Goal: Information Seeking & Learning: Learn about a topic

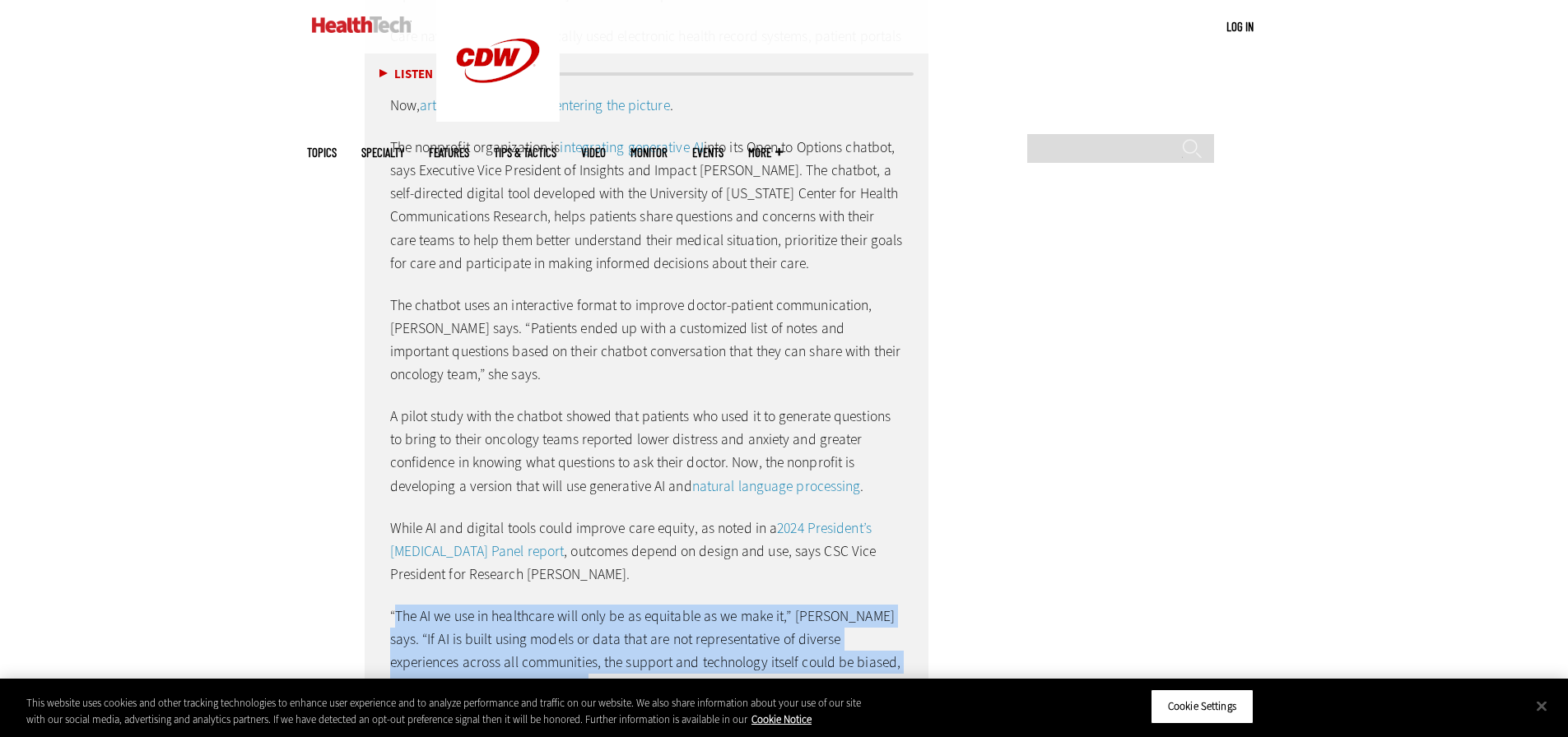
scroll to position [4120, 0]
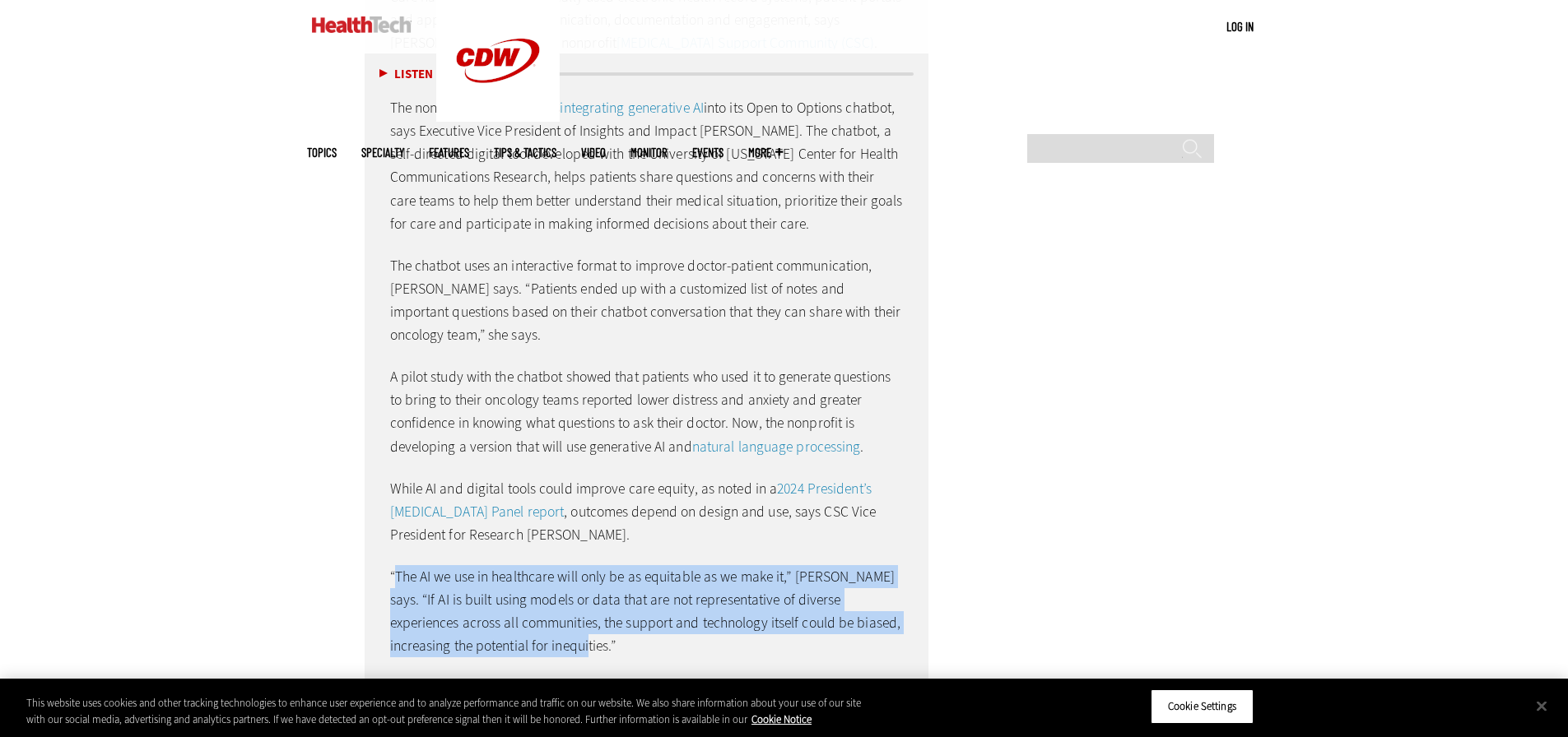
click at [632, 596] on div "New Routes for Care Journeys Patient navigation services play a growing role in…" at bounding box center [647, 282] width 564 height 855
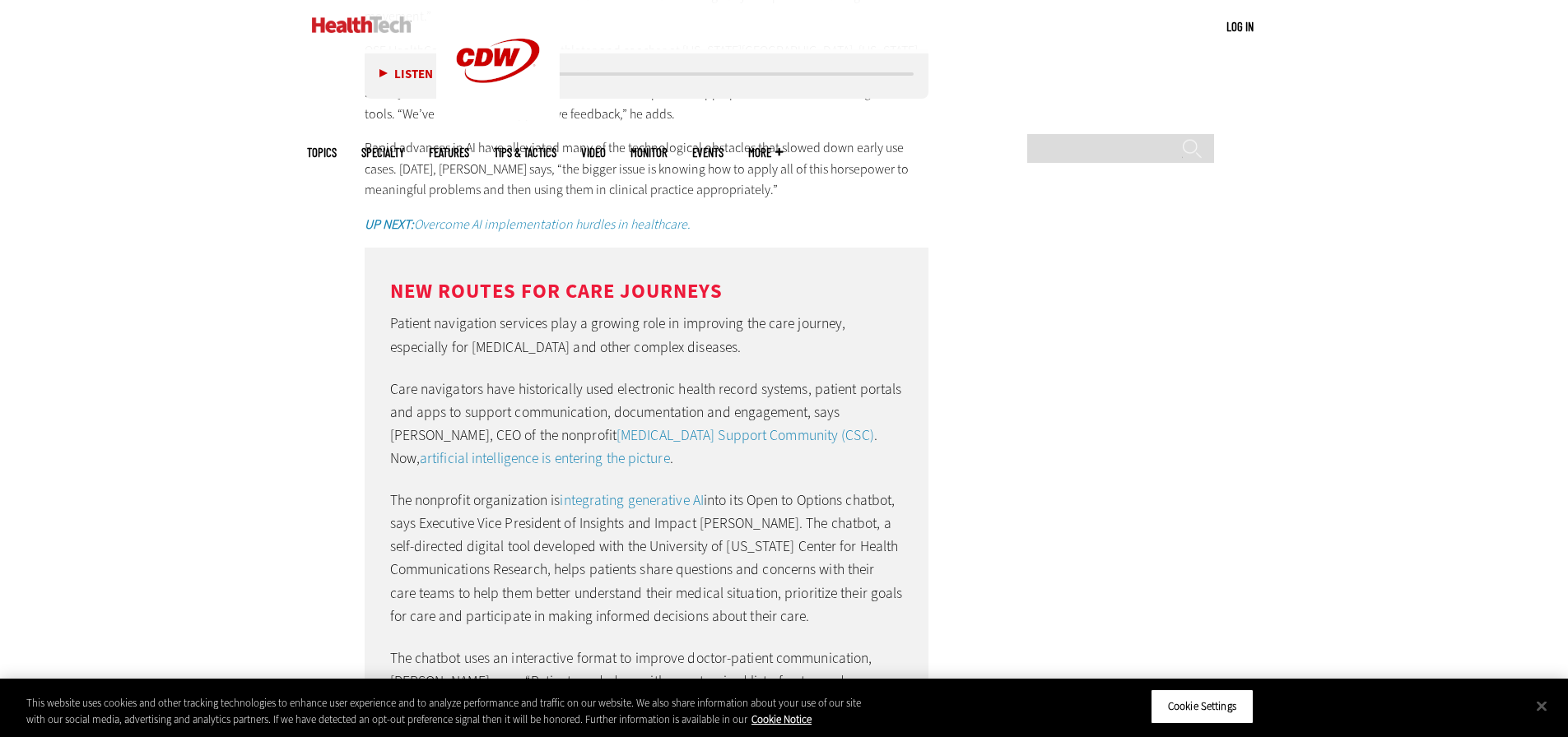
scroll to position [3625, 0]
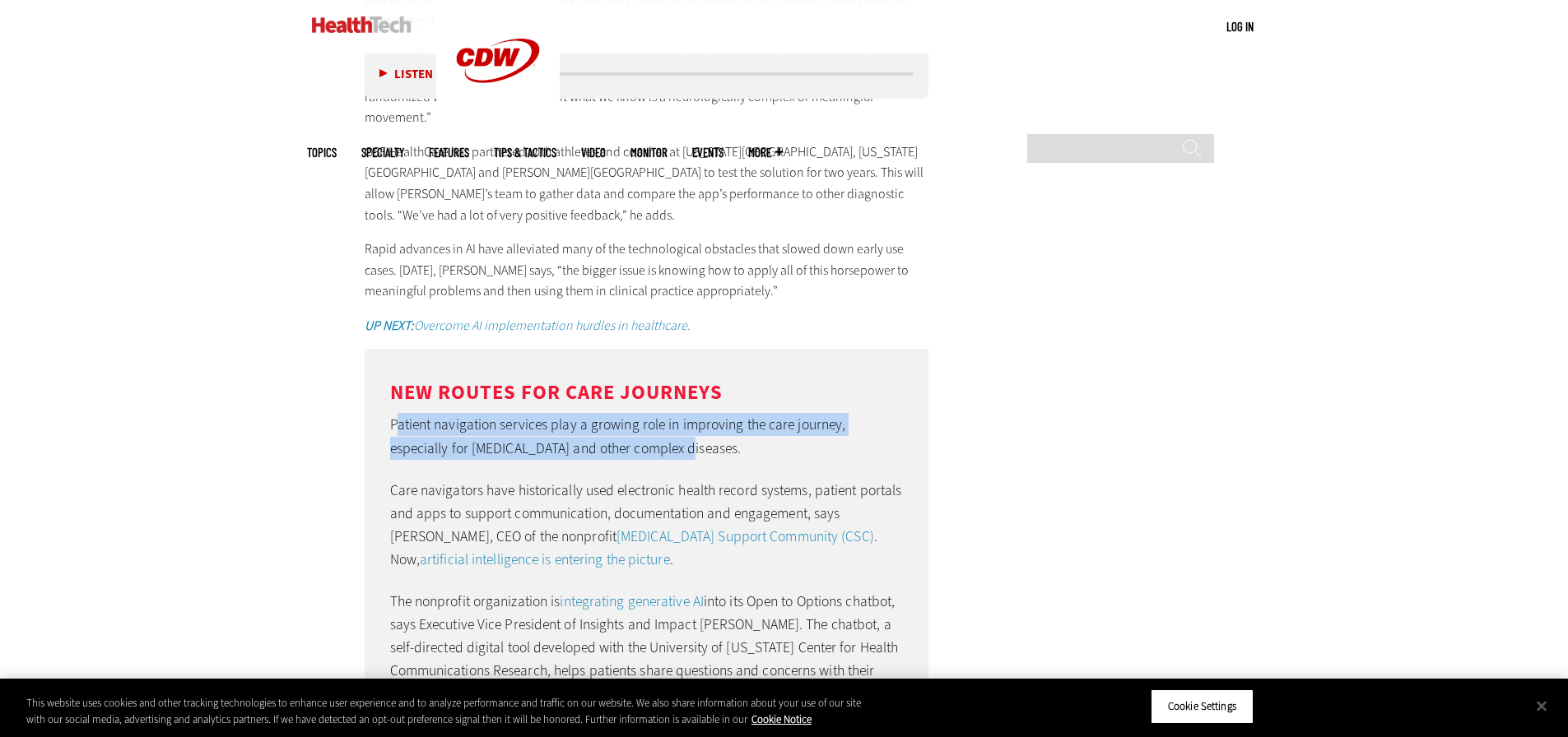
drag, startPoint x: 397, startPoint y: 348, endPoint x: 632, endPoint y: 358, distance: 235.2
click at [632, 413] on p "Patient navigation services play a growing role in improving the care journey, …" at bounding box center [648, 436] width 514 height 46
click at [629, 413] on p "Patient navigation services play a growing role in improving the care journey, …" at bounding box center [648, 436] width 514 height 46
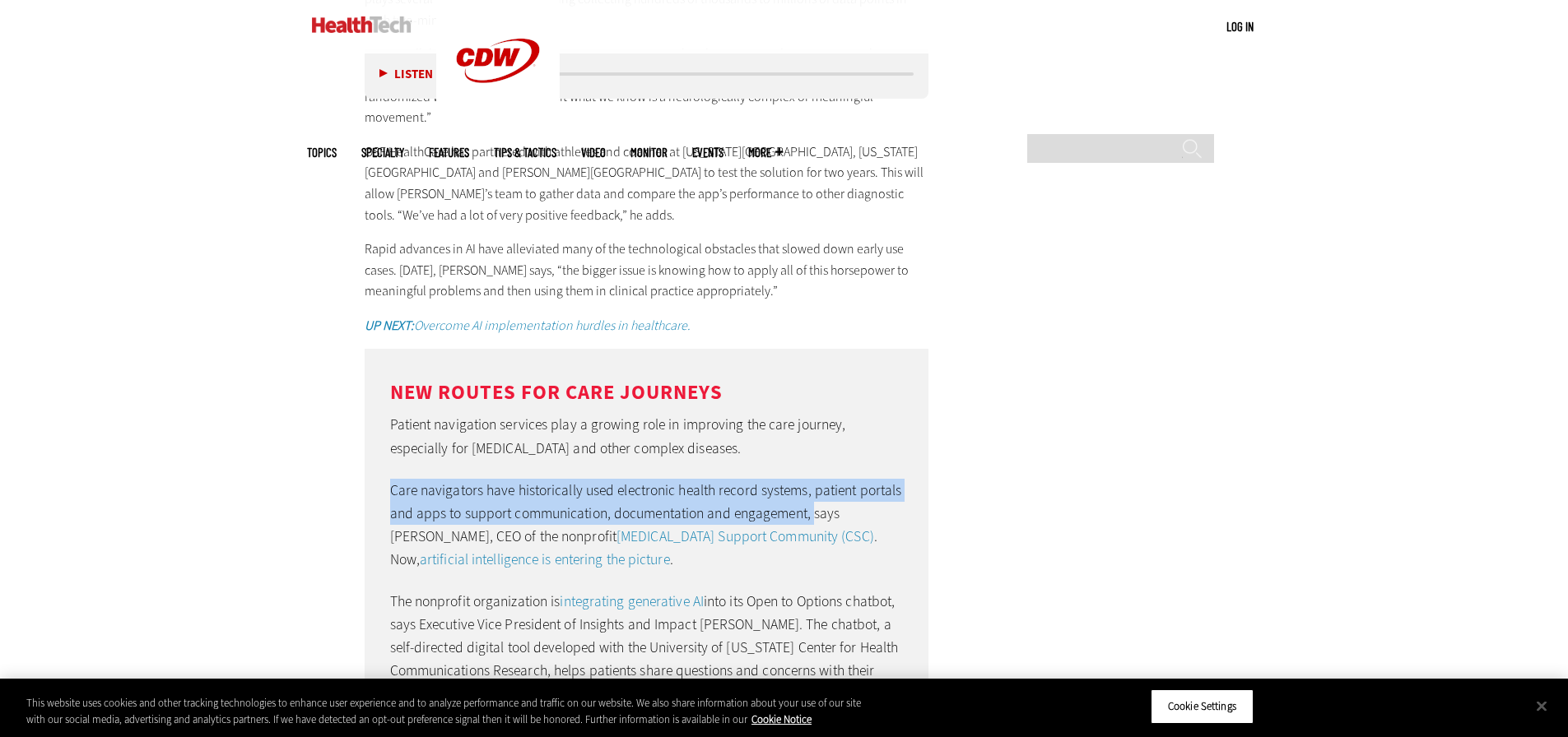
drag, startPoint x: 387, startPoint y: 405, endPoint x: 814, endPoint y: 432, distance: 427.9
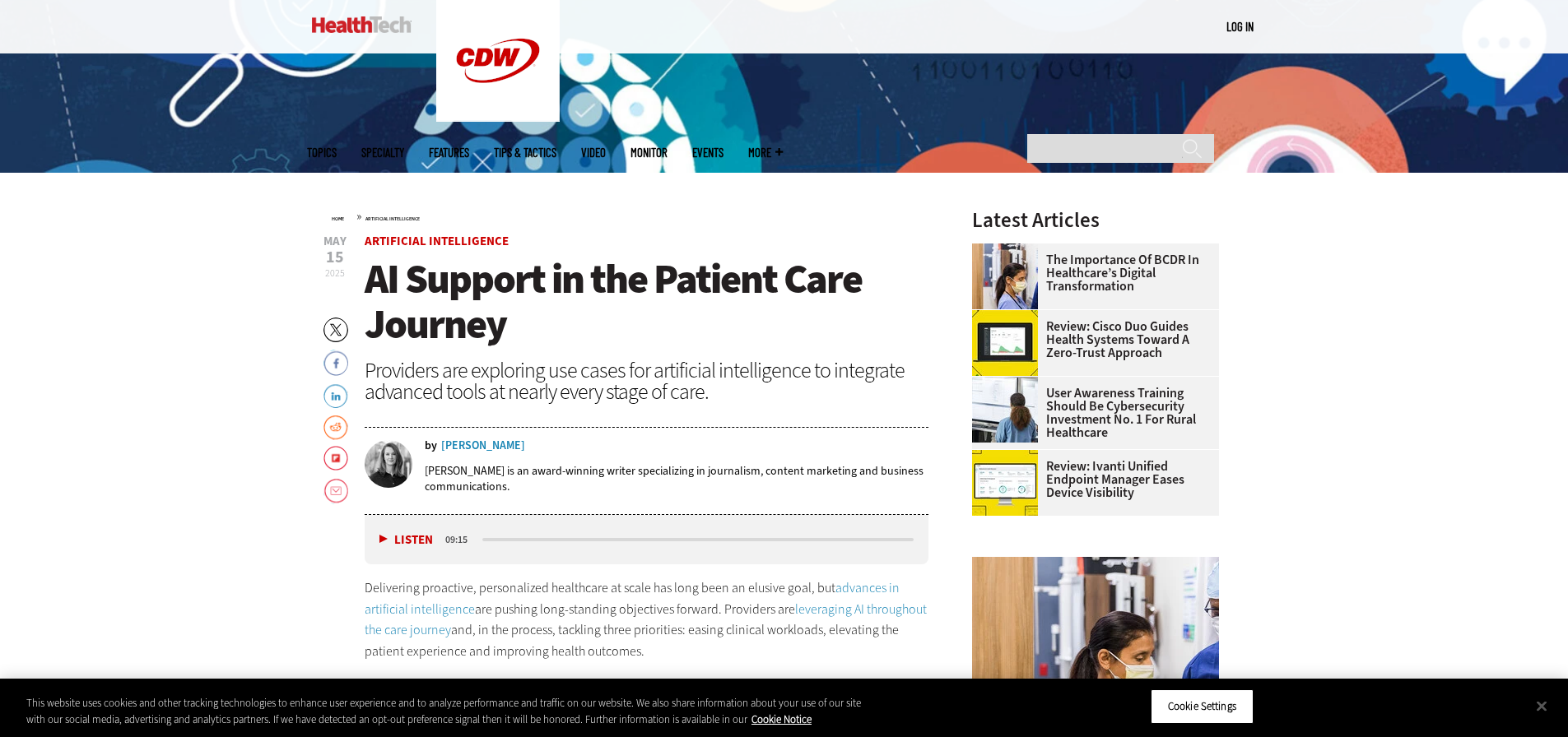
scroll to position [664, 0]
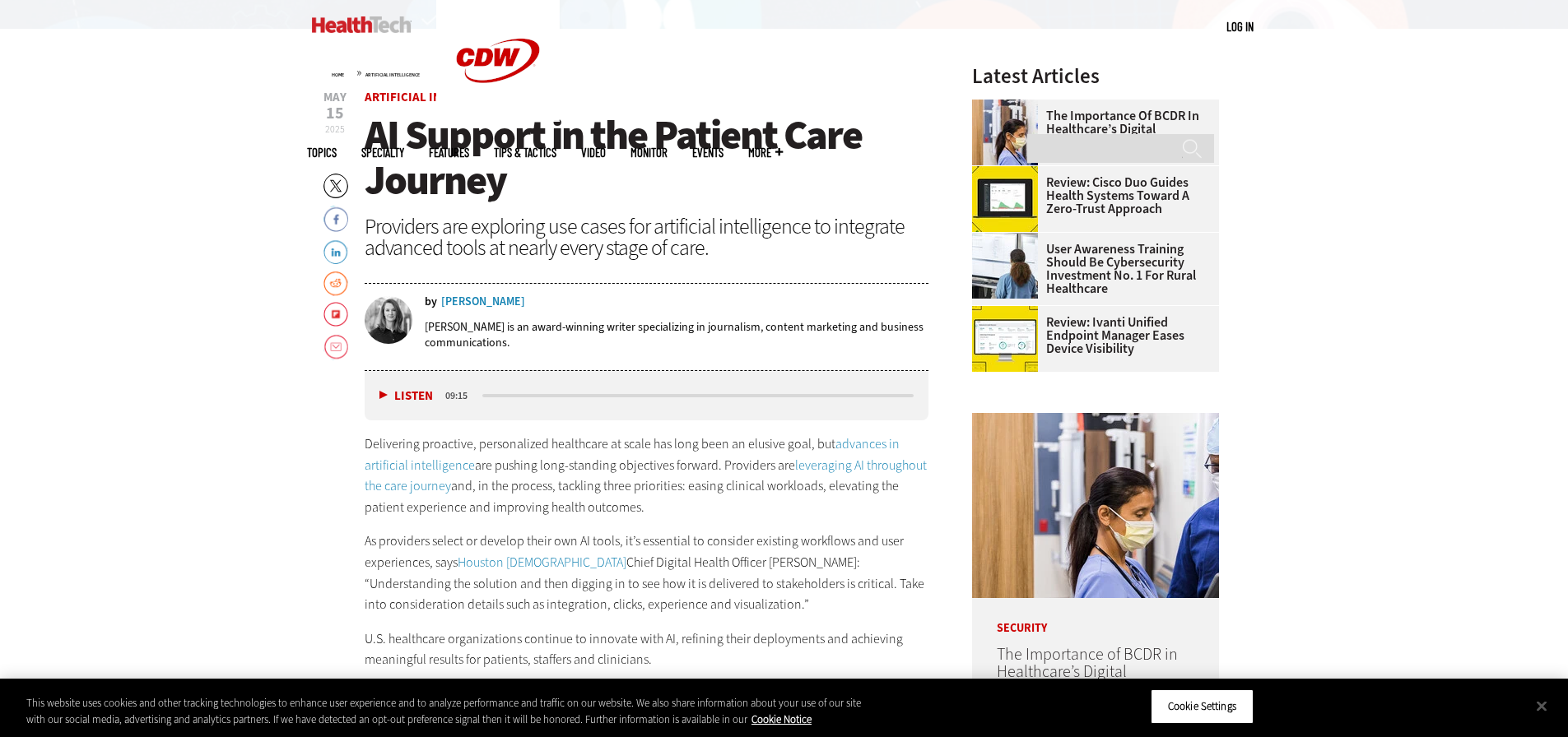
click at [382, 395] on button "Listen" at bounding box center [406, 396] width 54 height 13
click at [380, 391] on button "Pause" at bounding box center [405, 396] width 51 height 13
